Goal: Task Accomplishment & Management: Use online tool/utility

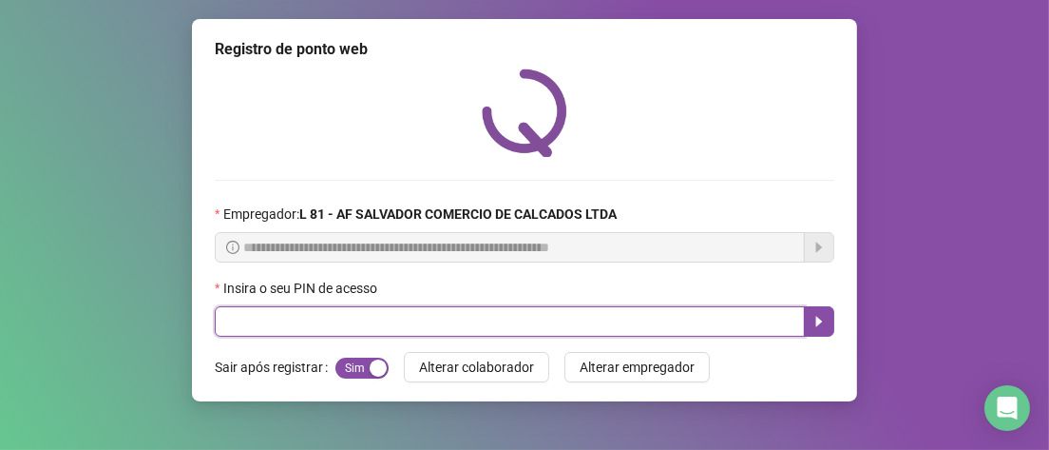
click at [241, 321] on input "text" at bounding box center [510, 321] width 590 height 30
type input "*****"
click at [818, 333] on button "button" at bounding box center [819, 321] width 30 height 30
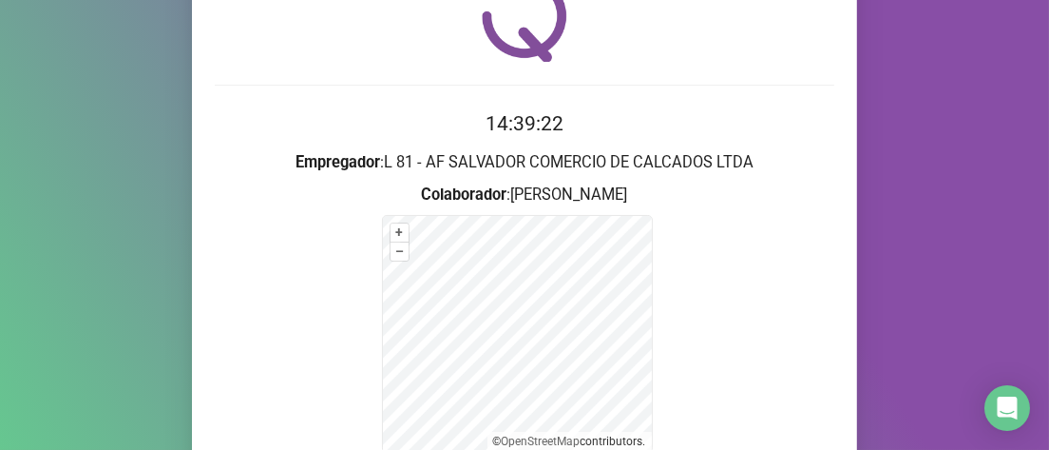
scroll to position [190, 0]
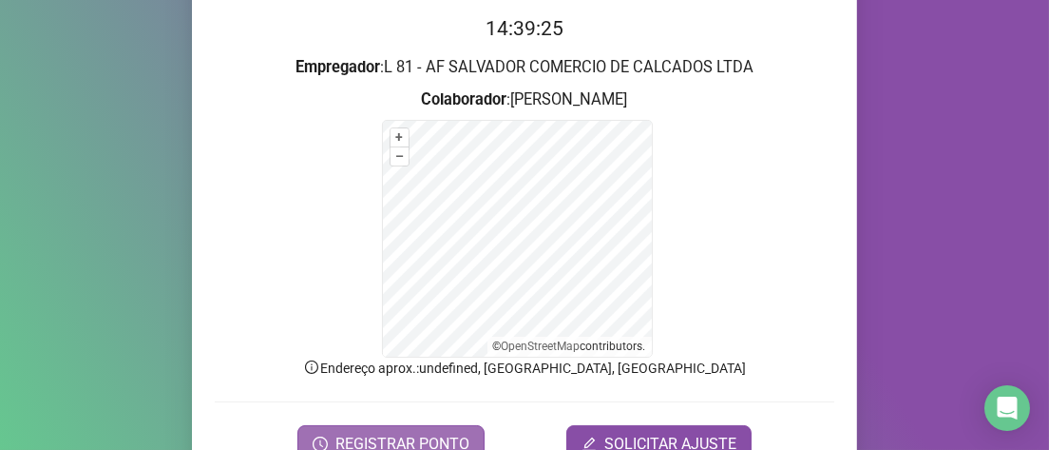
click at [434, 428] on button "REGISTRAR PONTO" at bounding box center [390, 444] width 187 height 38
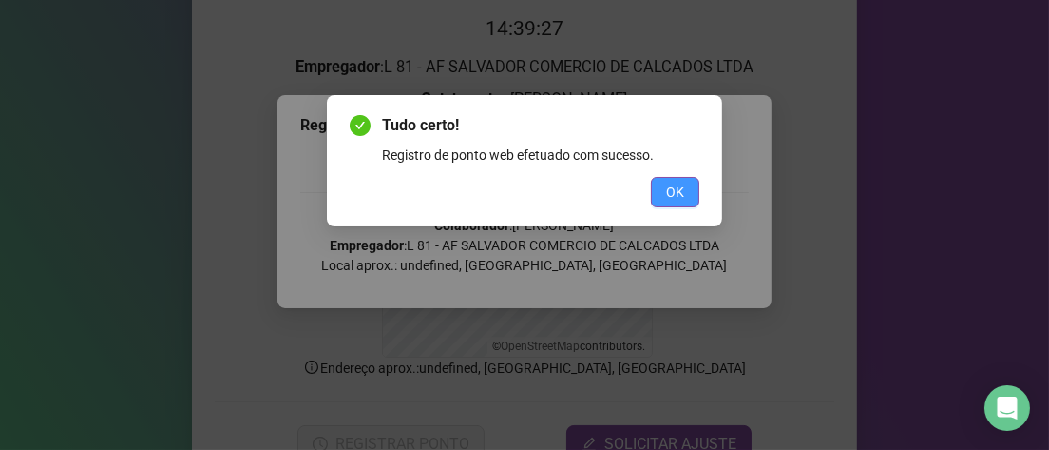
click at [662, 200] on button "OK" at bounding box center [675, 192] width 48 height 30
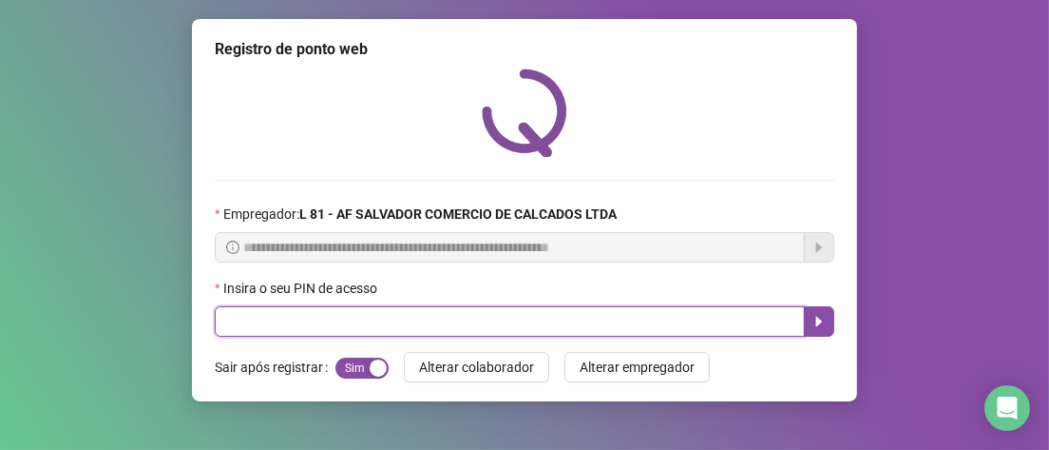
click at [380, 331] on input "text" at bounding box center [510, 321] width 590 height 30
type input "*****"
click at [816, 317] on icon "caret-right" at bounding box center [819, 321] width 15 height 15
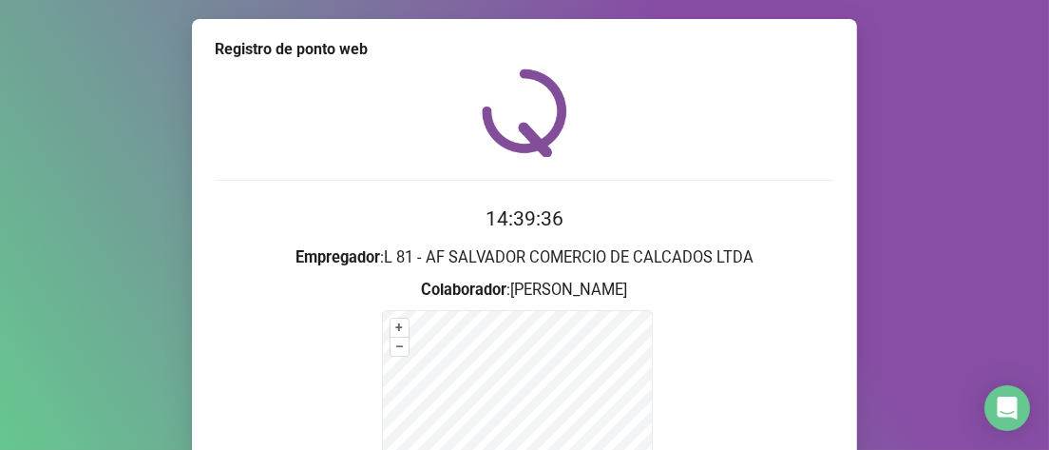
scroll to position [285, 0]
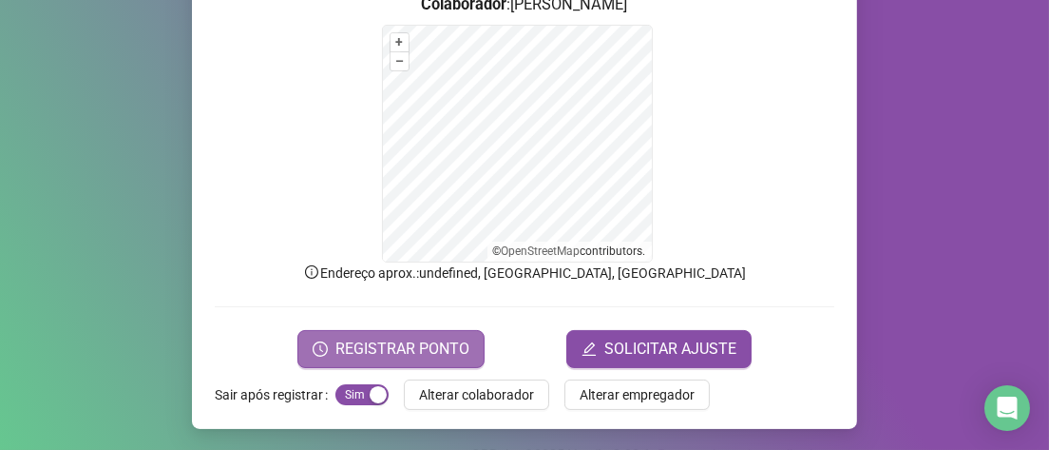
click at [436, 360] on button "REGISTRAR PONTO" at bounding box center [390, 349] width 187 height 38
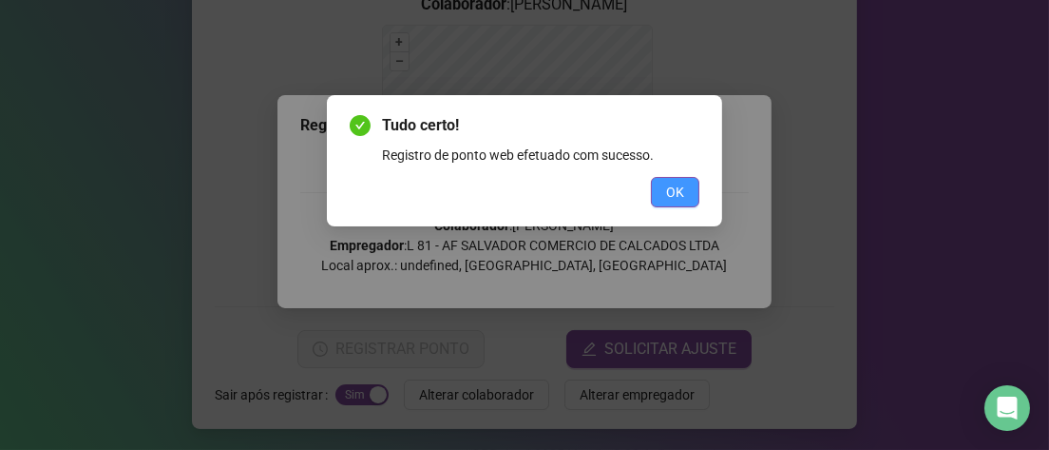
click at [675, 189] on span "OK" at bounding box center [675, 192] width 18 height 21
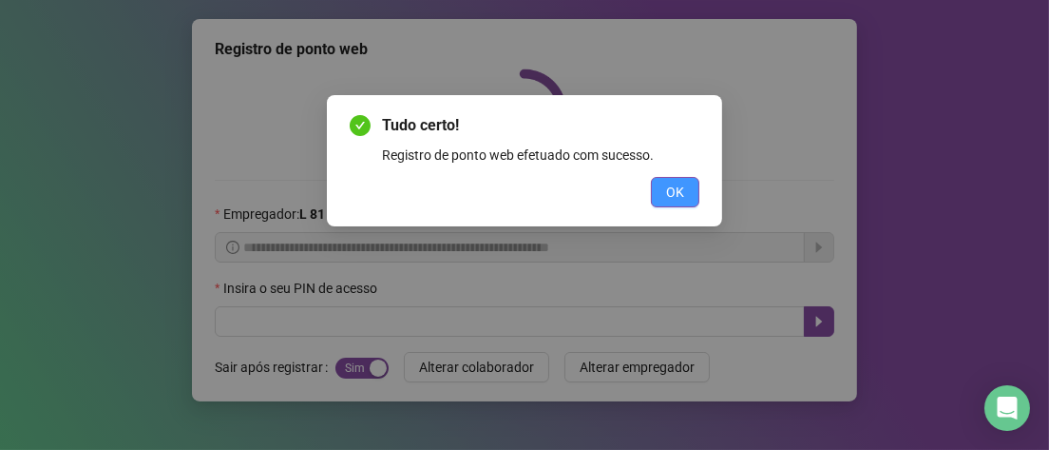
scroll to position [0, 0]
